Goal: Information Seeking & Learning: Learn about a topic

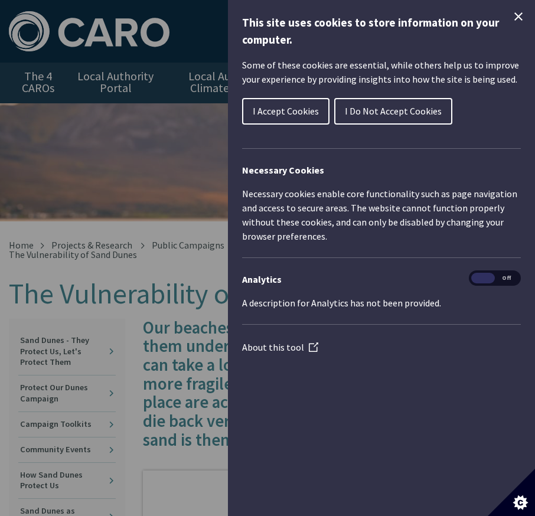
click at [513, 14] on icon "Close Cookie Control" at bounding box center [518, 16] width 14 height 14
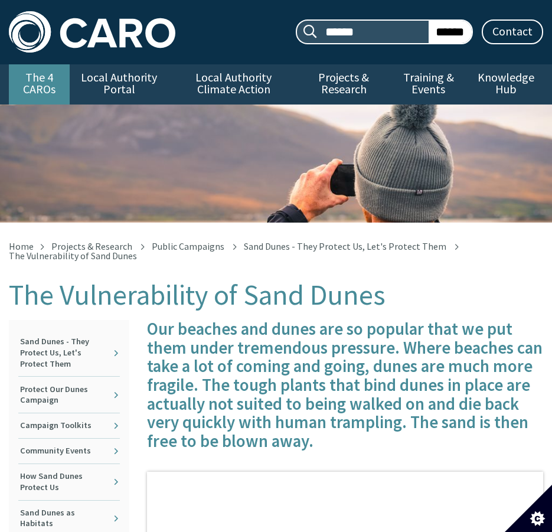
click at [45, 78] on link "The 4 CAROs" at bounding box center [39, 84] width 61 height 41
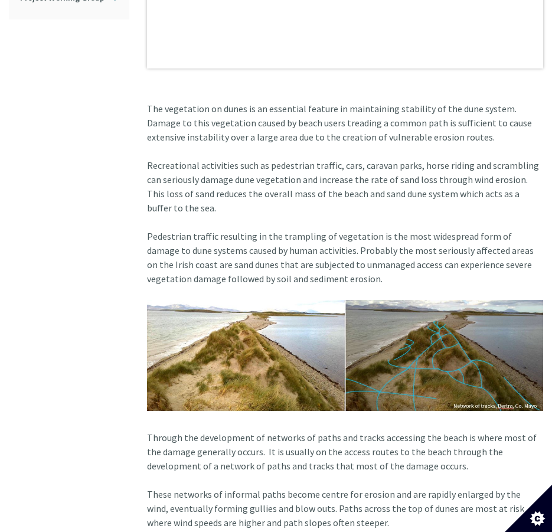
scroll to position [708, 0]
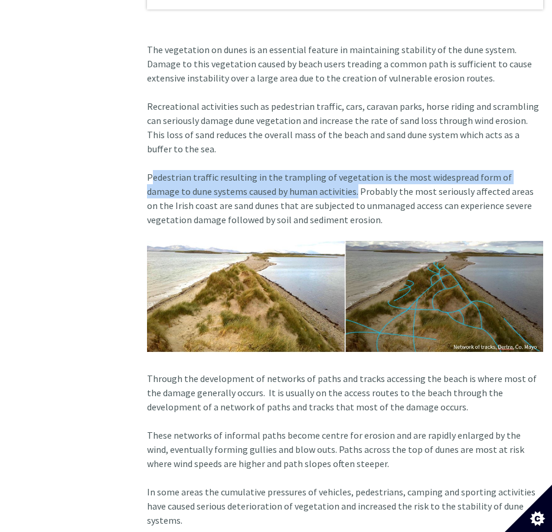
drag, startPoint x: 147, startPoint y: 178, endPoint x: 309, endPoint y: 195, distance: 163.1
click at [309, 195] on article "Our beaches and dunes are so popular that we put them under tremendous pressure…" at bounding box center [345, 326] width 396 height 1428
copy article "Pedestrian traffic resulting in the trampling of vegetation is the most widespr…"
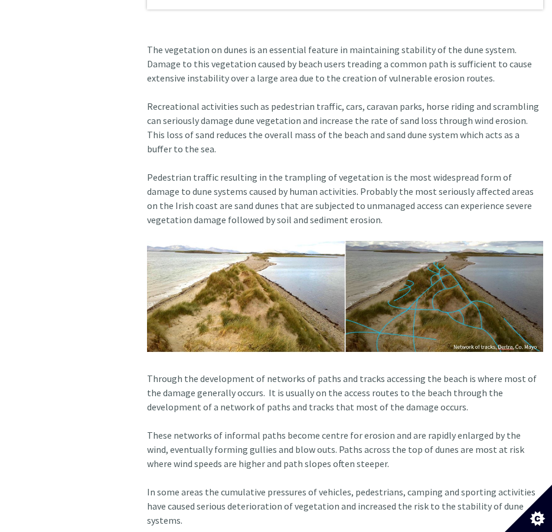
click at [326, 417] on article "Our beaches and dunes are so popular that we put them under tremendous pressure…" at bounding box center [345, 326] width 396 height 1428
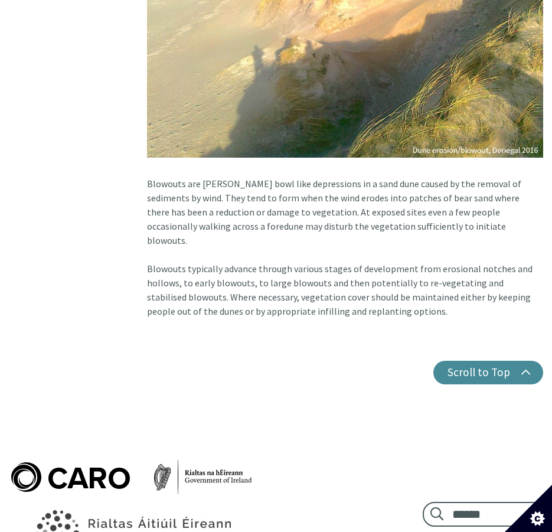
scroll to position [1534, 0]
